Goal: Task Accomplishment & Management: Use online tool/utility

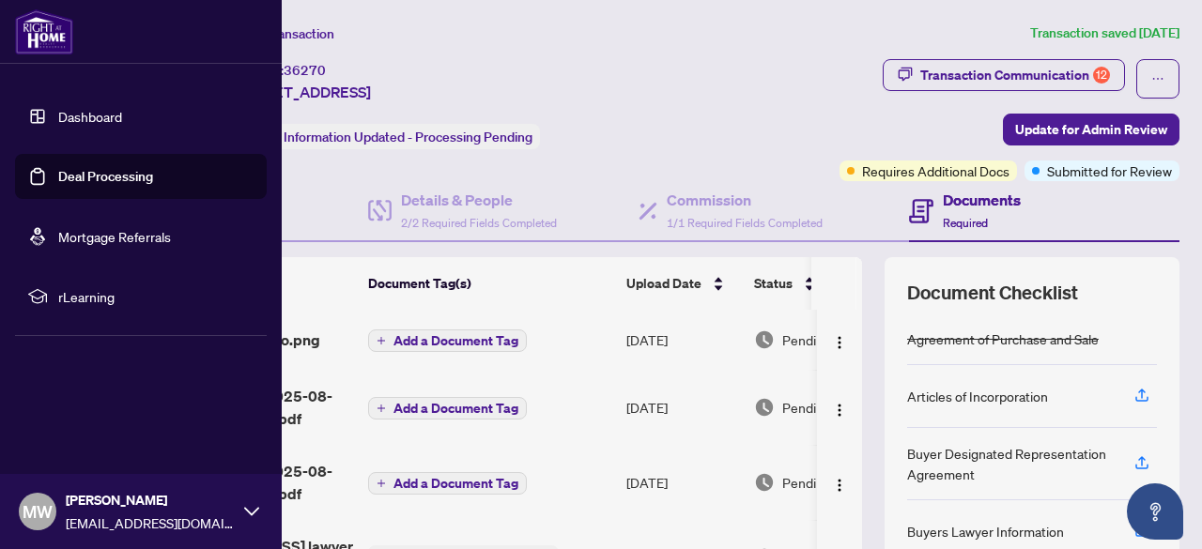
click at [58, 175] on link "Deal Processing" at bounding box center [105, 176] width 95 height 17
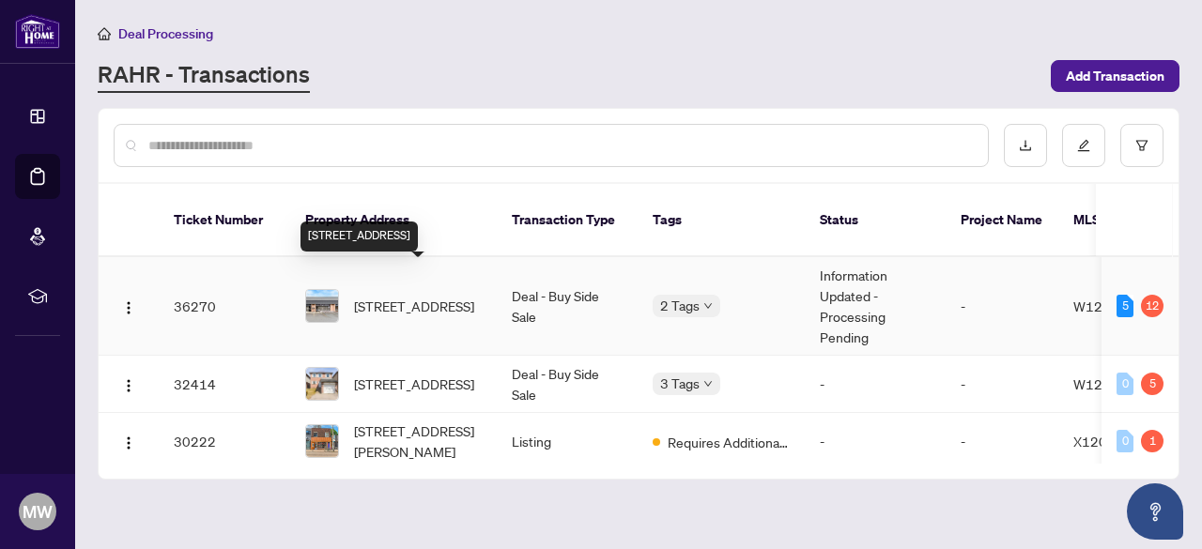
click at [428, 296] on span "[STREET_ADDRESS]" at bounding box center [414, 306] width 120 height 21
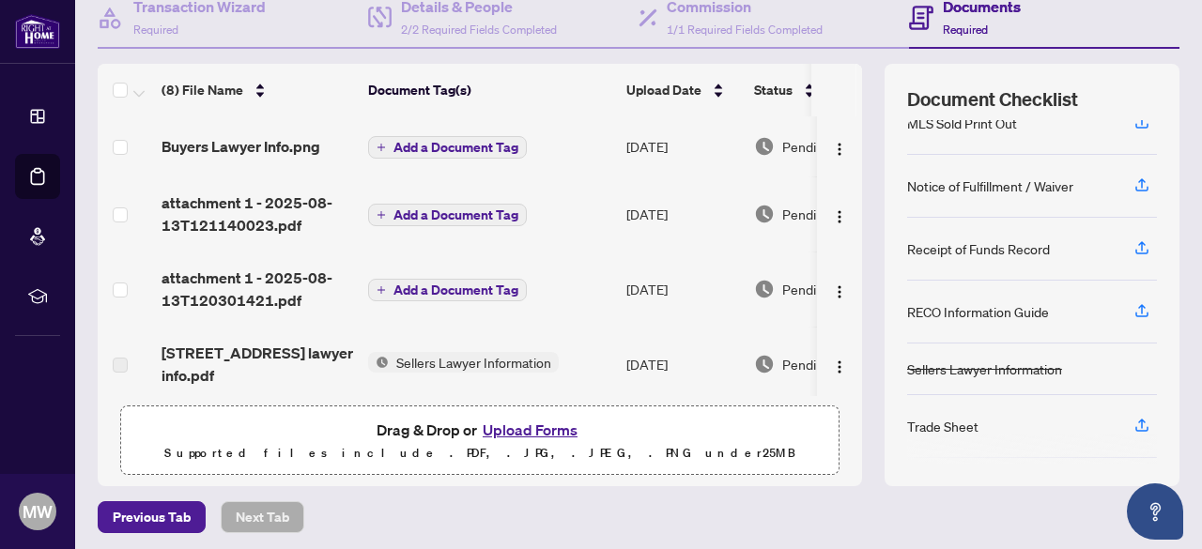
scroll to position [403, 0]
click at [919, 321] on div "RECO Information Guide" at bounding box center [1032, 313] width 250 height 63
